Goal: Information Seeking & Learning: Find specific fact

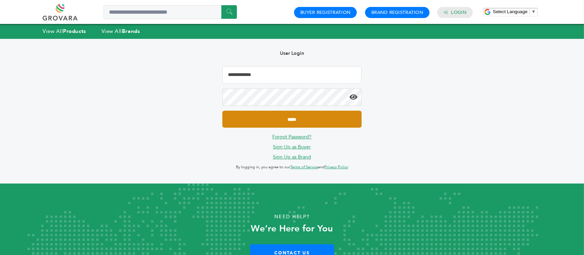
type input "**********"
click at [338, 126] on input "*****" at bounding box center [291, 119] width 139 height 17
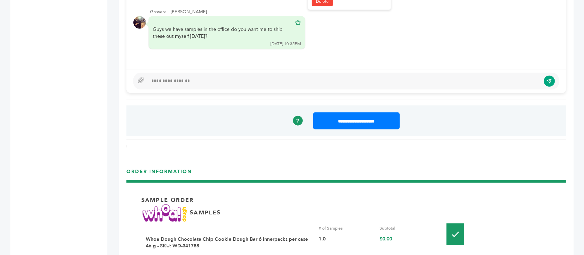
scroll to position [508, 0]
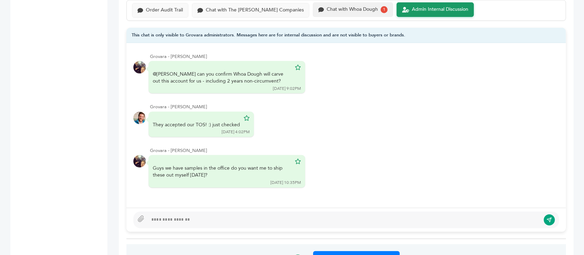
click at [328, 7] on div "Chat with Whoa Dough" at bounding box center [352, 10] width 51 height 6
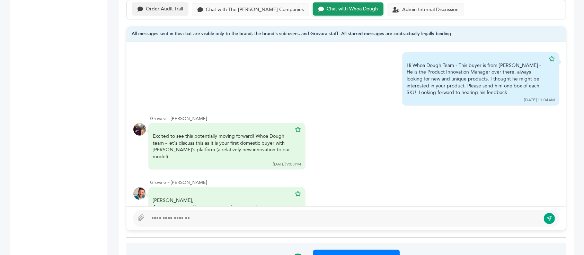
click at [163, 8] on div "Order Audit Trail" at bounding box center [164, 9] width 37 height 6
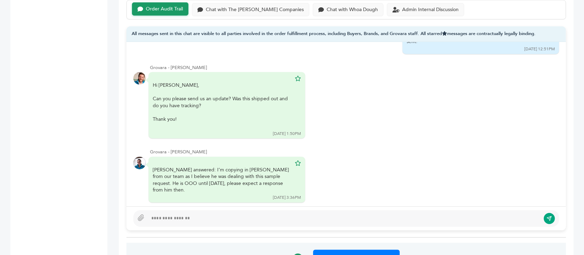
scroll to position [402, 0]
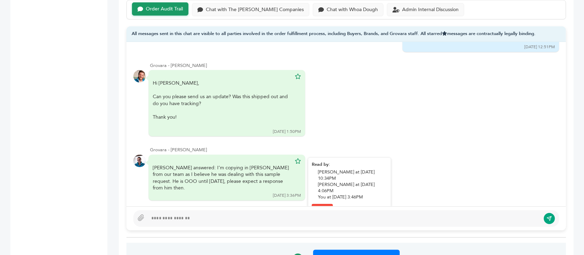
drag, startPoint x: 196, startPoint y: 167, endPoint x: 238, endPoint y: 165, distance: 42.0
click at [238, 165] on div "Francis answered: I’m copying in Billy White from our team as I believe he was …" at bounding box center [222, 177] width 139 height 27
click at [239, 165] on div "Francis answered: I’m copying in Billy White from our team as I believe he was …" at bounding box center [222, 177] width 139 height 27
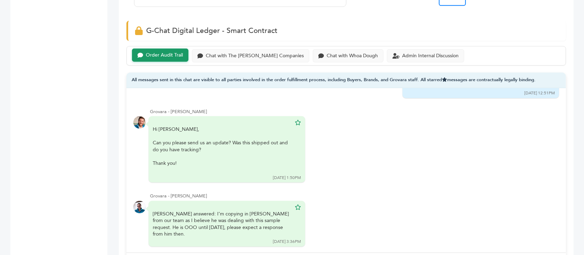
scroll to position [416, 0]
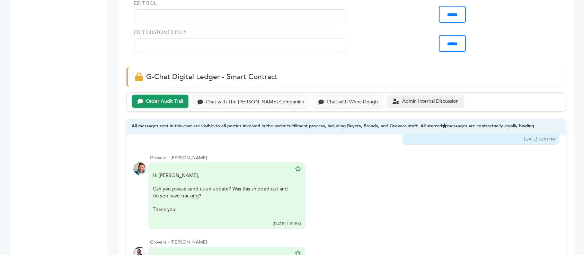
click at [425, 103] on div "Admin Internal Discussion" at bounding box center [430, 101] width 56 height 6
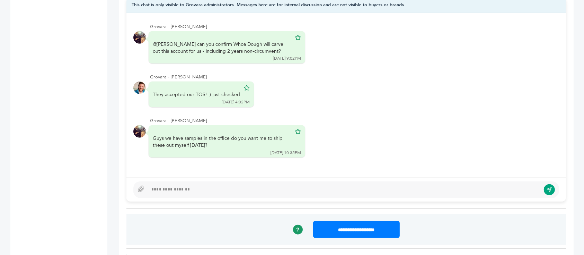
scroll to position [554, 0]
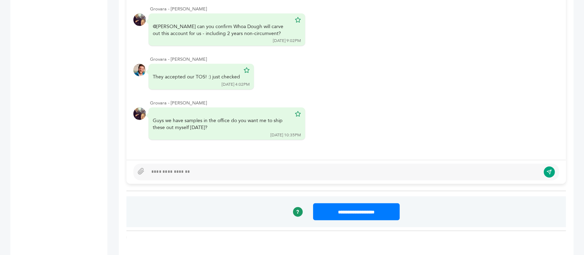
click at [230, 173] on div at bounding box center [344, 172] width 393 height 8
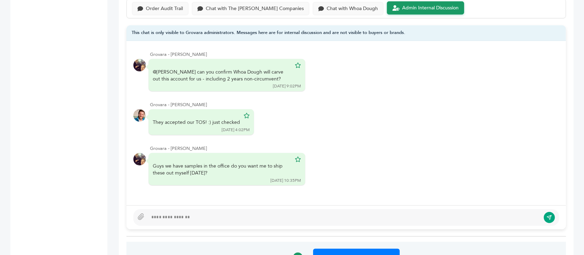
scroll to position [416, 0]
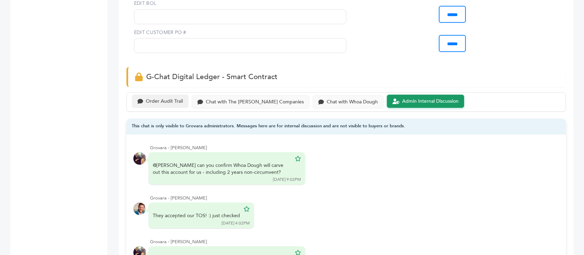
click at [170, 96] on div "Order Audit Trail" at bounding box center [160, 102] width 56 height 14
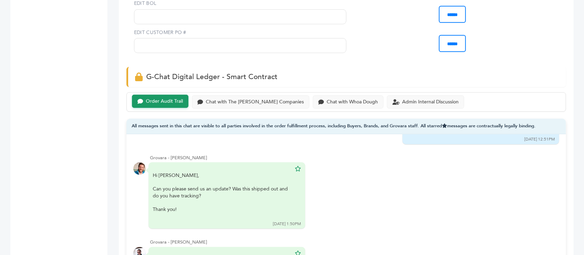
scroll to position [554, 0]
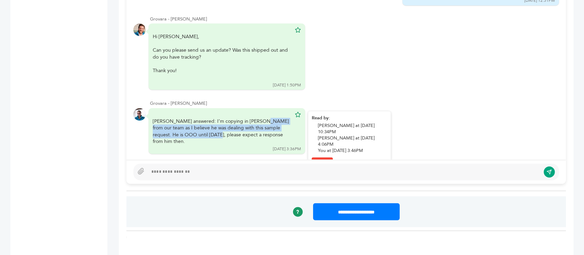
drag, startPoint x: 200, startPoint y: 107, endPoint x: 269, endPoint y: 112, distance: 68.8
click at [269, 118] on div "Francis answered: I’m copying in Billy White from our team as I believe he was …" at bounding box center [222, 131] width 139 height 27
drag, startPoint x: 209, startPoint y: 112, endPoint x: 251, endPoint y: 114, distance: 42.0
click at [251, 118] on div "Francis answered: I’m copying in Billy White from our team as I believe he was …" at bounding box center [222, 131] width 139 height 27
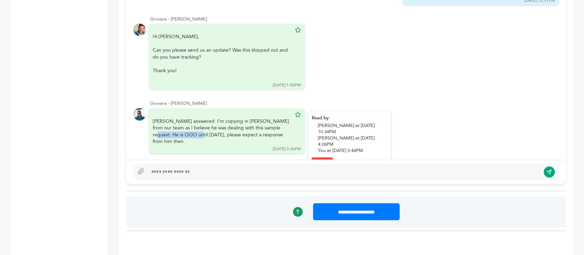
click at [251, 118] on div "Francis answered: I’m copying in Billy White from our team as I believe he was …" at bounding box center [222, 131] width 139 height 27
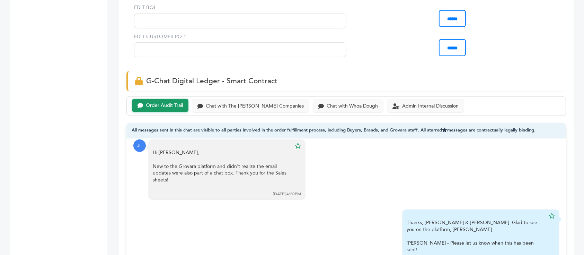
scroll to position [411, 0]
click at [402, 104] on div "Admin Internal Discussion" at bounding box center [430, 106] width 56 height 6
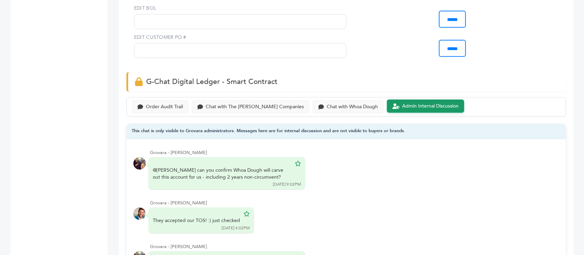
scroll to position [552, 0]
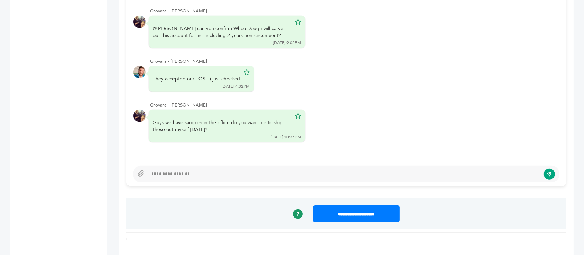
click at [207, 179] on div at bounding box center [346, 174] width 426 height 17
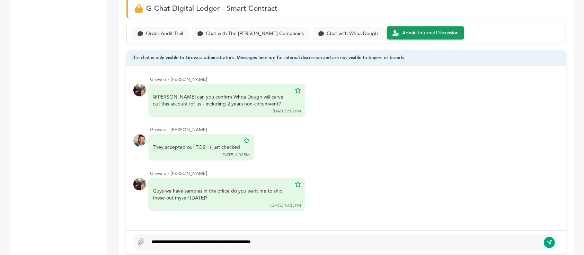
scroll to position [484, 0]
click at [164, 37] on div "Order Audit Trail" at bounding box center [160, 34] width 56 height 14
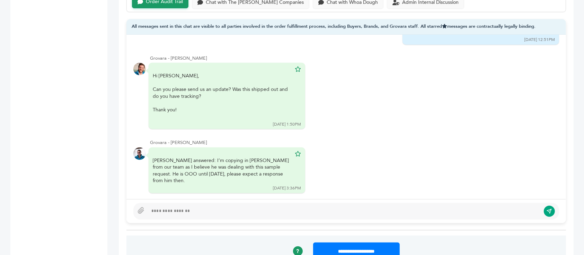
scroll to position [513, 0]
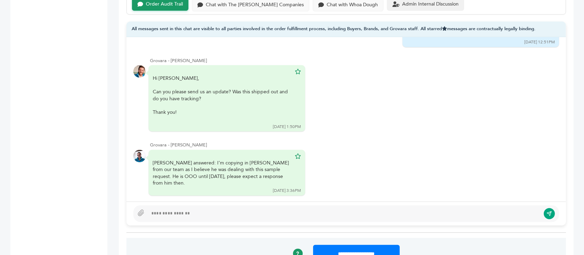
click at [424, 10] on div "Admin Internal Discussion" at bounding box center [425, 5] width 77 height 14
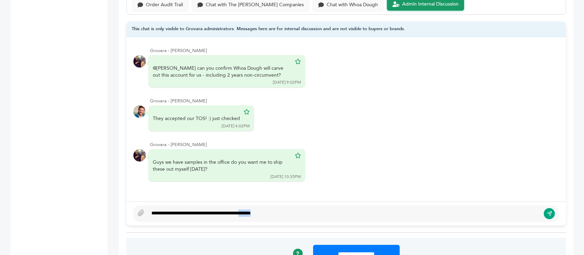
drag, startPoint x: 293, startPoint y: 212, endPoint x: 261, endPoint y: 210, distance: 32.6
click at [261, 210] on div "**********" at bounding box center [344, 213] width 393 height 8
type textarea "**********"
click at [555, 214] on button "submit" at bounding box center [550, 214] width 12 height 12
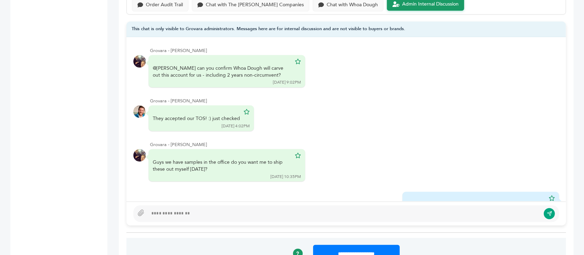
scroll to position [34, 0]
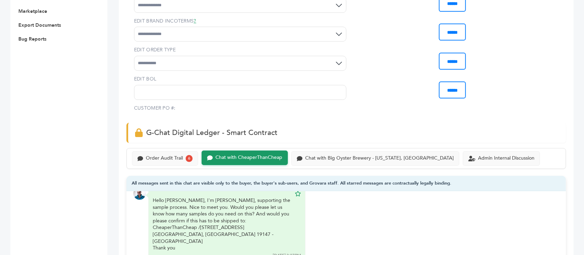
scroll to position [462, 0]
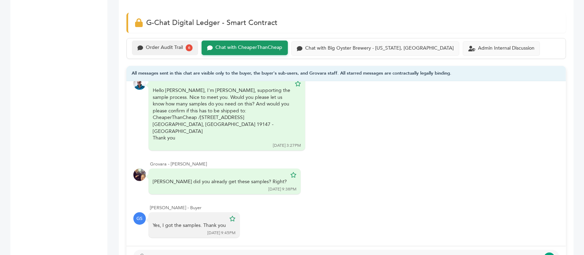
click at [150, 45] on div "Order Audit Trail" at bounding box center [164, 48] width 37 height 6
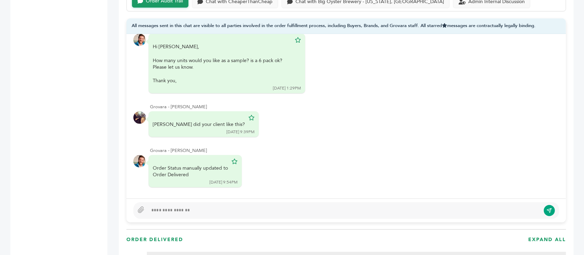
scroll to position [462, 0]
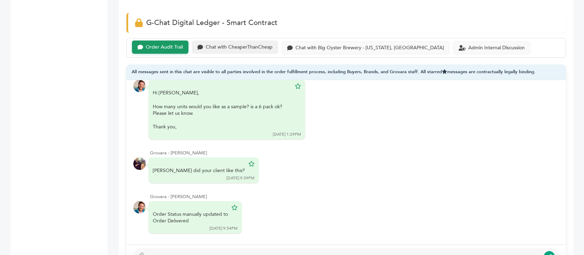
click at [247, 50] on div "Chat with CheaperThanCheap" at bounding box center [235, 48] width 86 height 14
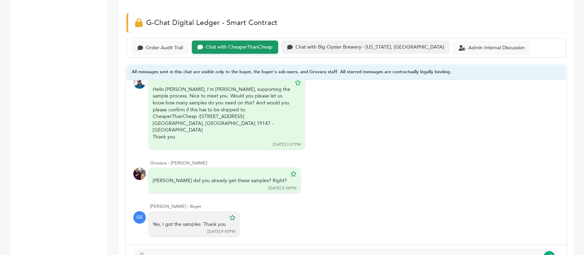
click at [330, 49] on div "Chat with Big Oyster Brewery - Delaware, USA" at bounding box center [366, 48] width 168 height 14
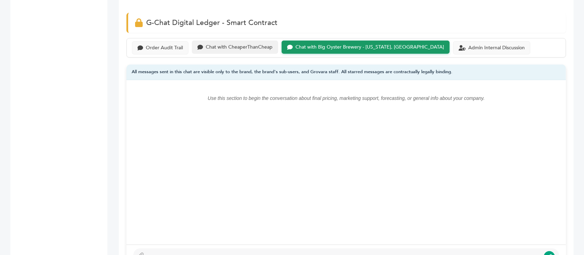
click at [233, 50] on div "Chat with CheaperThanCheap" at bounding box center [235, 48] width 86 height 14
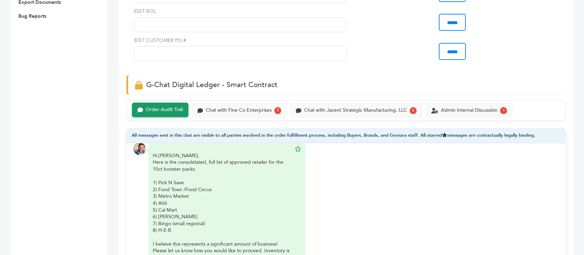
scroll to position [416, 0]
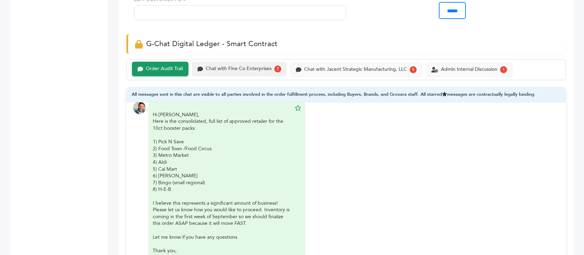
click at [243, 62] on div "Chat with Fine Co Enterprises 7" at bounding box center [239, 69] width 95 height 15
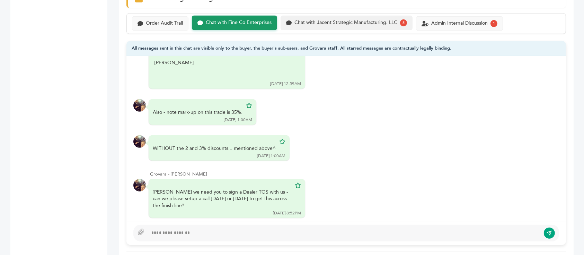
scroll to position [487, 0]
click at [367, 20] on div "Chat with Jacent Strategic Manufacturing, LLC" at bounding box center [346, 23] width 103 height 6
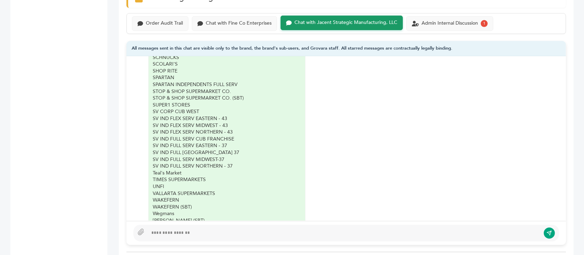
scroll to position [2048, 0]
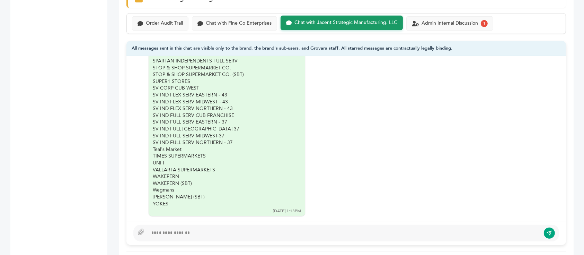
click at [450, 24] on div "Order Audit Trail Chat with Fine Co Enterprises Chat with Jacent Strategic Manu…" at bounding box center [346, 23] width 440 height 21
click at [451, 20] on div "Admin Internal Discussion" at bounding box center [450, 23] width 56 height 6
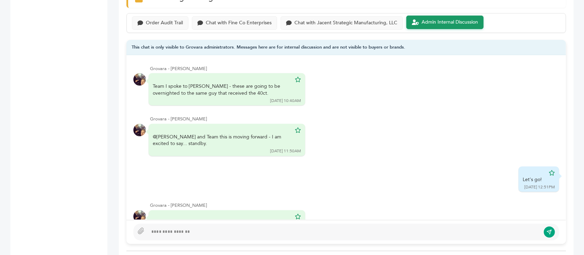
scroll to position [47, 0]
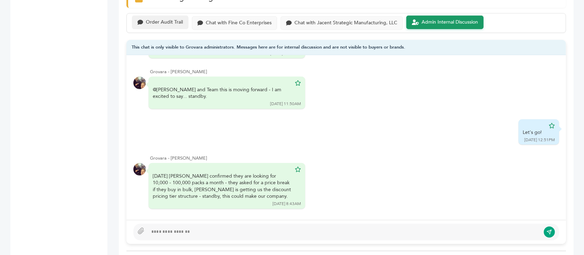
click at [164, 19] on div "Order Audit Trail" at bounding box center [160, 23] width 56 height 14
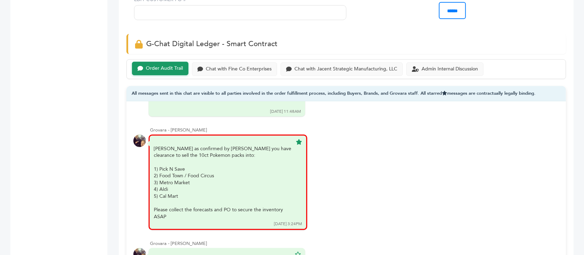
scroll to position [1660, 0]
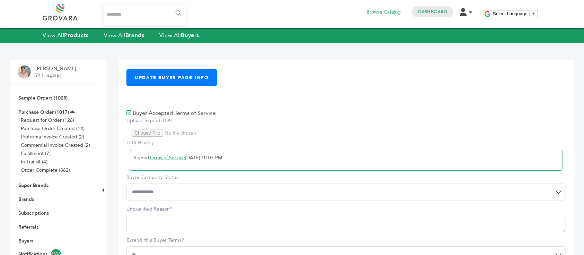
click at [134, 18] on input "Search..." at bounding box center [145, 14] width 82 height 19
type input "*******"
click at [170, 6] on input "******" at bounding box center [178, 13] width 16 height 14
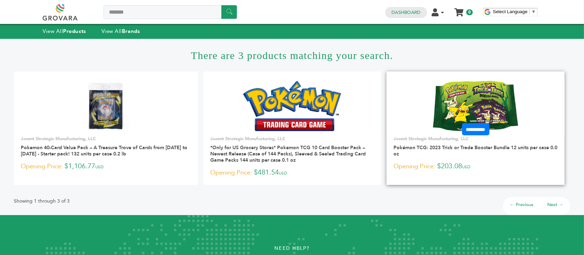
click at [494, 92] on img at bounding box center [475, 106] width 85 height 50
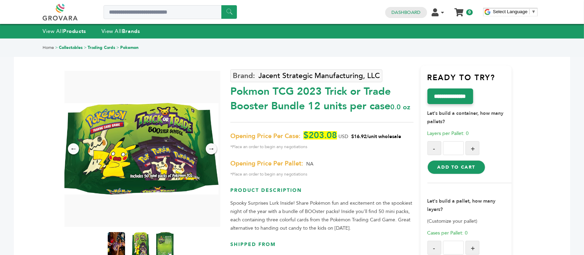
scroll to position [46, 0]
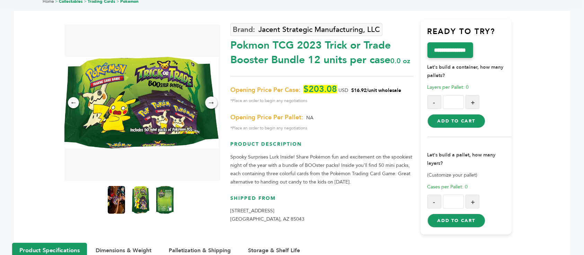
click at [212, 102] on div "→" at bounding box center [211, 102] width 12 height 12
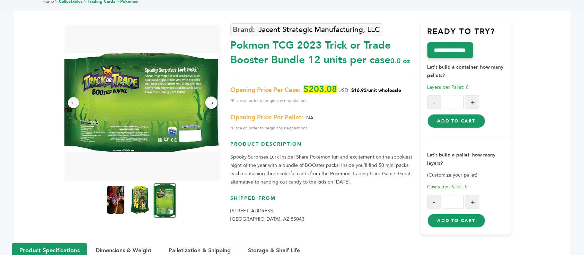
click at [212, 102] on div "→" at bounding box center [211, 102] width 12 height 12
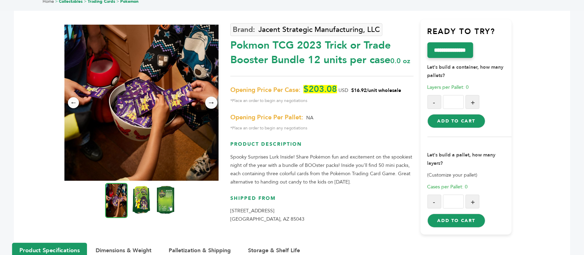
click at [212, 102] on div "→" at bounding box center [211, 102] width 12 height 12
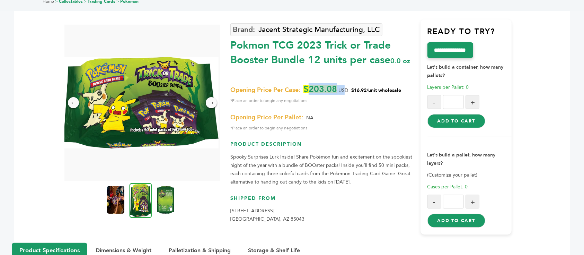
drag, startPoint x: 310, startPoint y: 99, endPoint x: 346, endPoint y: 99, distance: 35.7
click at [346, 99] on p "Opening Price Per Case: $203.08 USD $16.92/unit wholesale *Place an order to be…" at bounding box center [321, 95] width 183 height 20
drag, startPoint x: 231, startPoint y: 44, endPoint x: 306, endPoint y: 63, distance: 76.5
click at [306, 63] on div "Pokmon TCG 2023 Trick or Trade Booster Bundle 12 units per case 0.0 oz" at bounding box center [321, 51] width 183 height 33
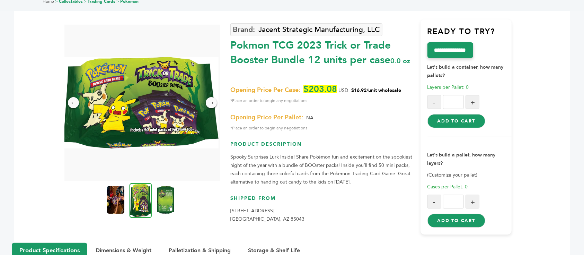
copy div "Pokmon TCG 2023 Trick or Trade Booster Bundle"
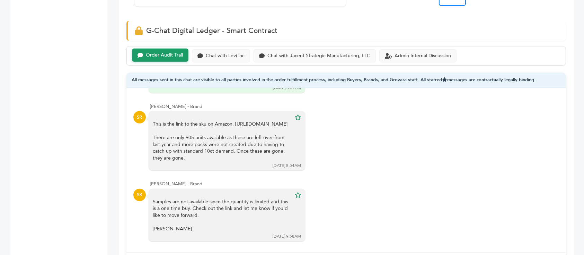
scroll to position [508, 0]
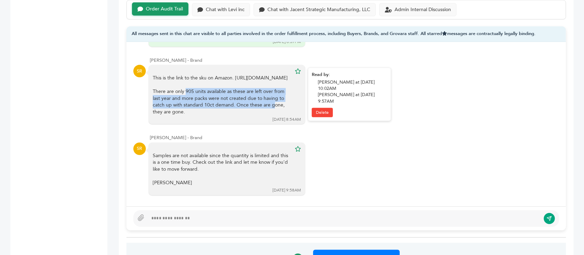
drag, startPoint x: 185, startPoint y: 93, endPoint x: 272, endPoint y: 106, distance: 88.0
click at [272, 106] on div "There are only 905 units available as these are left over from last year and mo…" at bounding box center [222, 101] width 139 height 27
drag, startPoint x: 206, startPoint y: 94, endPoint x: 247, endPoint y: 118, distance: 47.5
click at [247, 118] on div "This is the link to the sku on Amazon. https://www.amazon.com/dp/B0C8H5Z5J2 The…" at bounding box center [227, 95] width 157 height 60
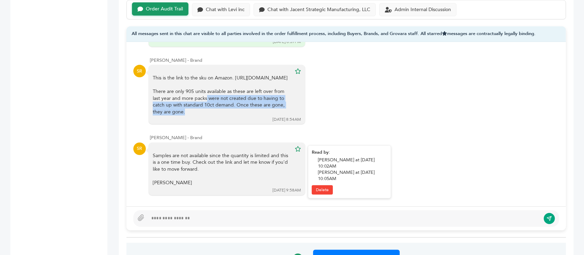
drag, startPoint x: 194, startPoint y: 155, endPoint x: 225, endPoint y: 166, distance: 32.3
click at [225, 166] on div "Samples are not available since the quantity is limited and this is a one time …" at bounding box center [222, 169] width 139 height 34
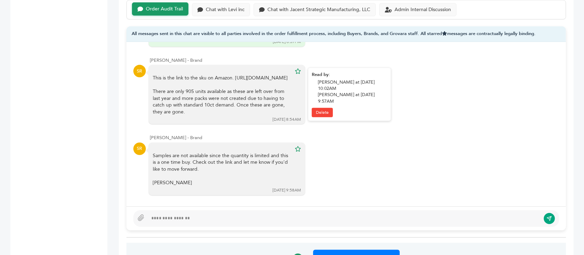
click at [194, 76] on div "This is the link to the sku on Amazon. https://www.amazon.com/dp/B0C8H5Z5J2 The…" at bounding box center [222, 94] width 139 height 41
click at [194, 77] on div "This is the link to the sku on Amazon. https://www.amazon.com/dp/B0C8H5Z5J2 The…" at bounding box center [222, 94] width 139 height 41
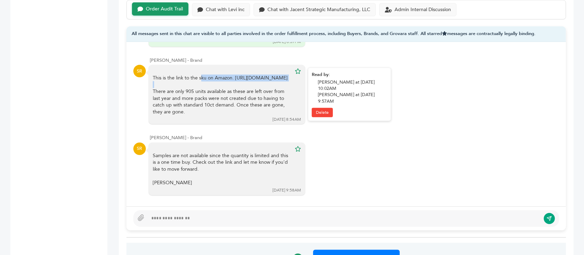
click at [240, 83] on div at bounding box center [222, 84] width 139 height 7
click at [249, 78] on div "This is the link to the sku on Amazon. https://www.amazon.com/dp/B0C8H5Z5J2 The…" at bounding box center [222, 94] width 139 height 41
drag, startPoint x: 249, startPoint y: 78, endPoint x: 151, endPoint y: 76, distance: 98.1
click at [151, 76] on div "This is the link to the sku on Amazon. https://www.amazon.com/dp/B0C8H5Z5J2 The…" at bounding box center [227, 95] width 157 height 60
copy div "https://www.amazon.com/dp/B0C8H5Z5J2"
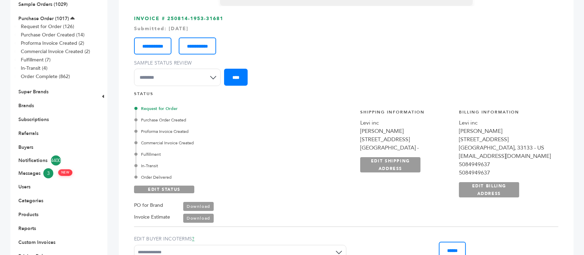
scroll to position [92, 0]
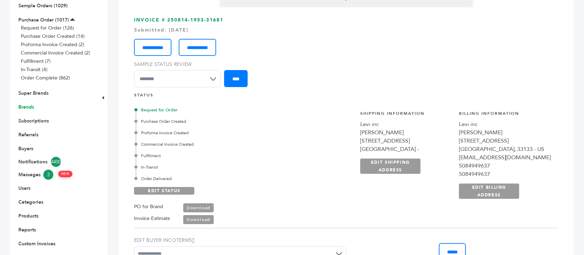
click at [33, 107] on link "Brands" at bounding box center [26, 107] width 16 height 7
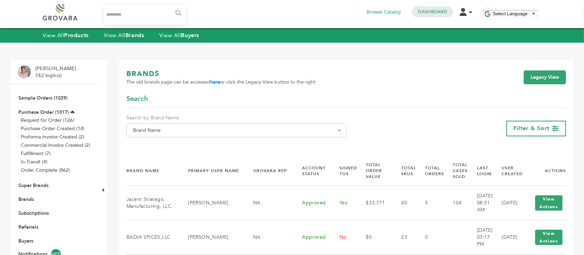
click at [175, 130] on span "Brand Name" at bounding box center [236, 130] width 212 height 10
click at [178, 147] on input "Search" at bounding box center [236, 143] width 217 height 9
type input "*"
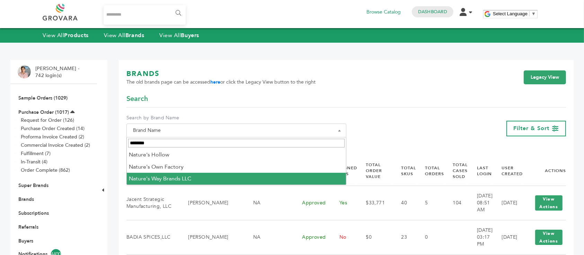
type input "********"
select select "**********"
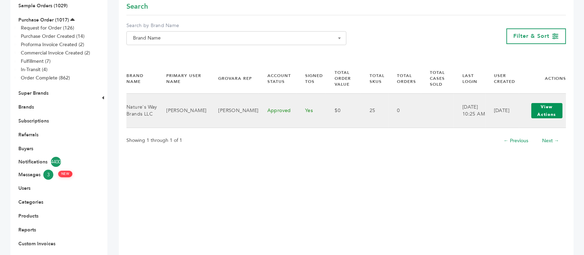
click at [557, 107] on button "View Actions" at bounding box center [547, 110] width 31 height 15
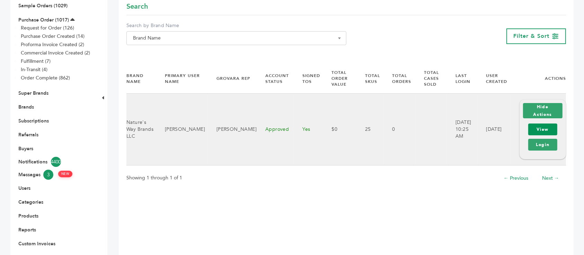
click at [542, 126] on link "View" at bounding box center [542, 129] width 29 height 12
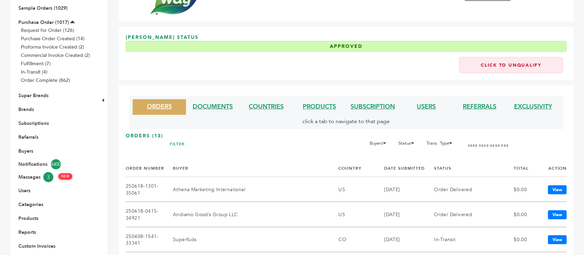
scroll to position [92, 0]
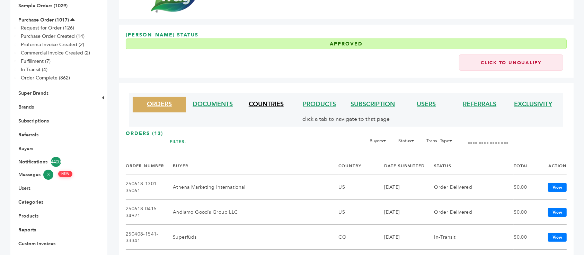
click at [267, 107] on link "COUNTRIES" at bounding box center [266, 104] width 35 height 9
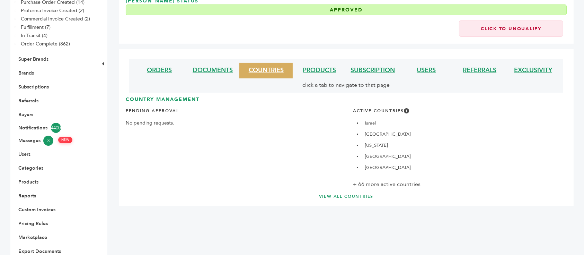
scroll to position [160, 0]
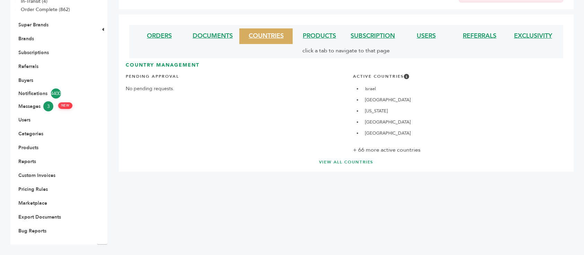
click at [363, 163] on link "VIEW ALL COUNTRIES" at bounding box center [346, 162] width 413 height 6
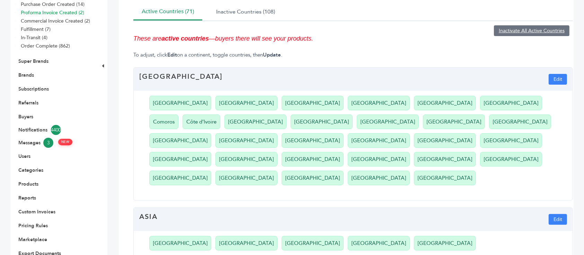
scroll to position [139, 0]
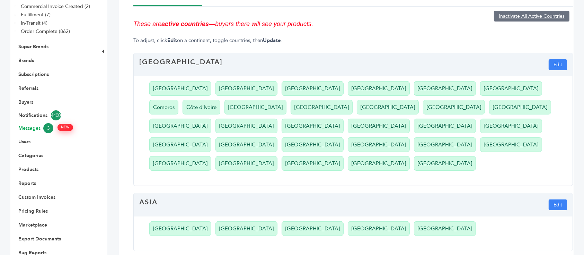
click at [34, 130] on link "Messages 3 NEW" at bounding box center [53, 128] width 71 height 10
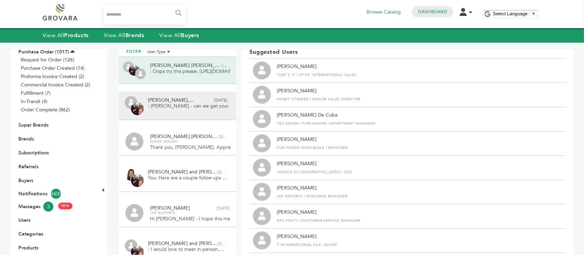
scroll to position [46, 0]
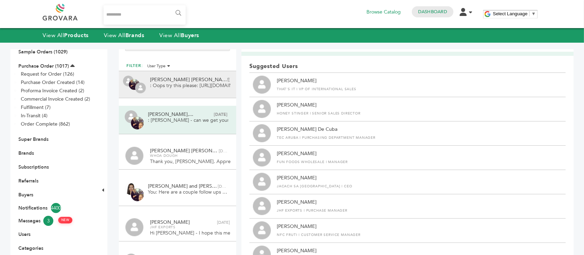
click at [181, 79] on span "Maria Rina, Peter..." at bounding box center [188, 79] width 77 height 5
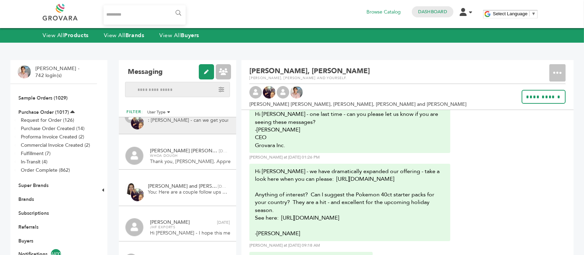
click at [195, 129] on div "Richard Mohammed,... Delete conversation Aug 5th : Richard - can we get your So…" at bounding box center [177, 120] width 117 height 28
type input "**********"
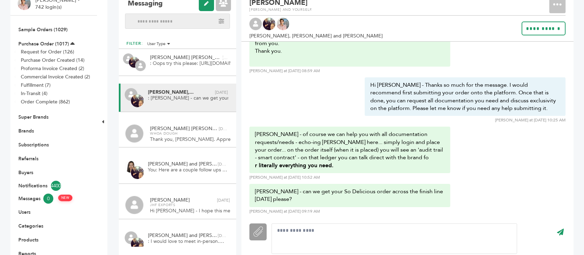
scroll to position [68, 0]
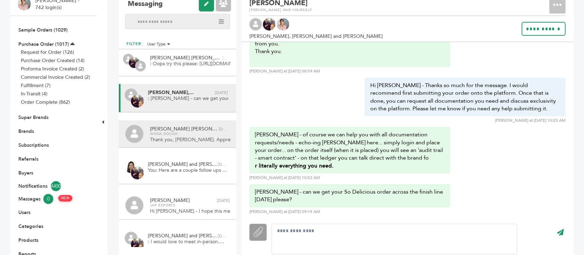
click at [177, 138] on span "Thank you, Dan. Appreciate it. I will let you know if they want to move forward…" at bounding box center [190, 139] width 80 height 7
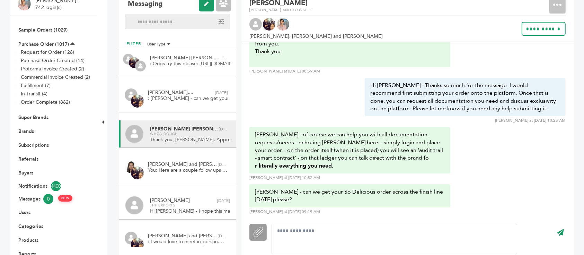
scroll to position [0, 0]
